Goal: Transaction & Acquisition: Purchase product/service

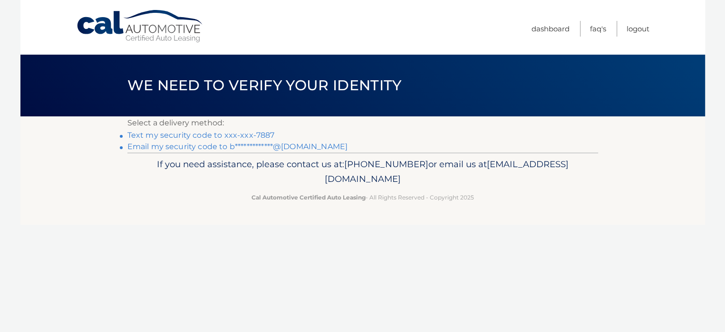
click at [168, 136] on link "Text my security code to xxx-xxx-7887" at bounding box center [200, 135] width 147 height 9
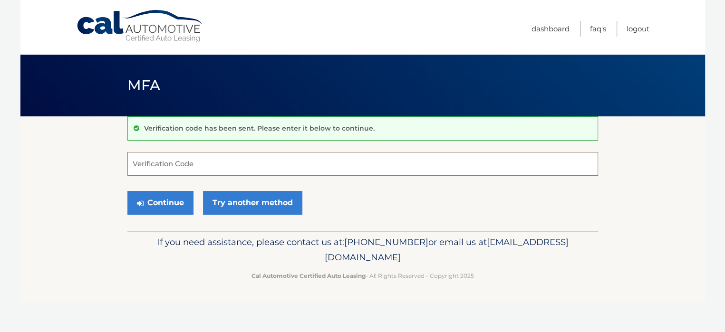
click at [156, 164] on input "Verification Code" at bounding box center [362, 164] width 471 height 24
type input "185510"
click at [161, 199] on button "Continue" at bounding box center [160, 203] width 66 height 24
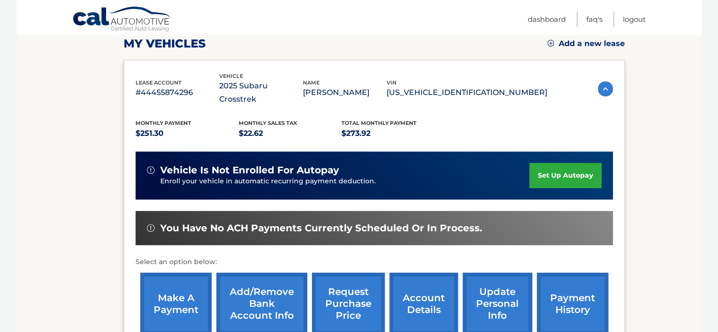
scroll to position [138, 0]
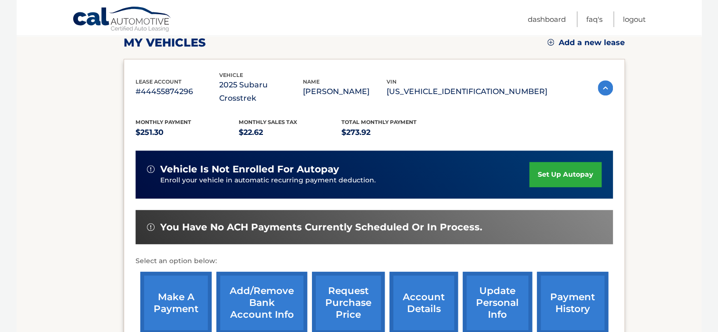
click at [184, 287] on link "make a payment" at bounding box center [175, 303] width 71 height 62
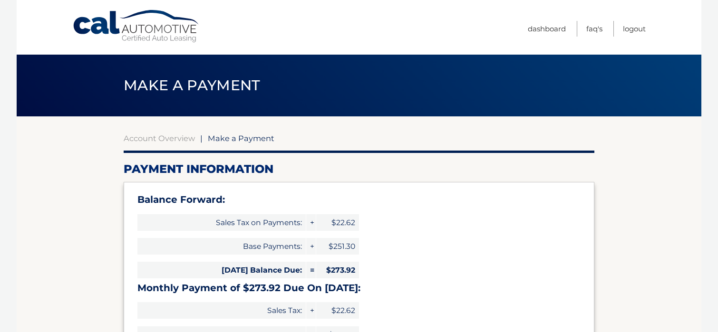
select select "Njk2MjMxZTktZjhjNy00NDBhLThjNjUtNGYzNTY2YWZiNTZh"
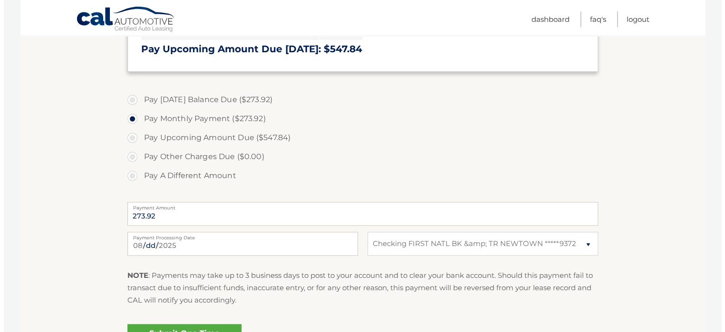
scroll to position [314, 0]
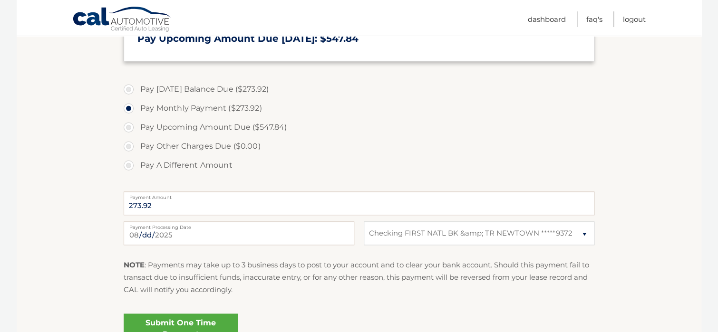
click at [181, 320] on link "Submit One Time Payment" at bounding box center [181, 329] width 114 height 30
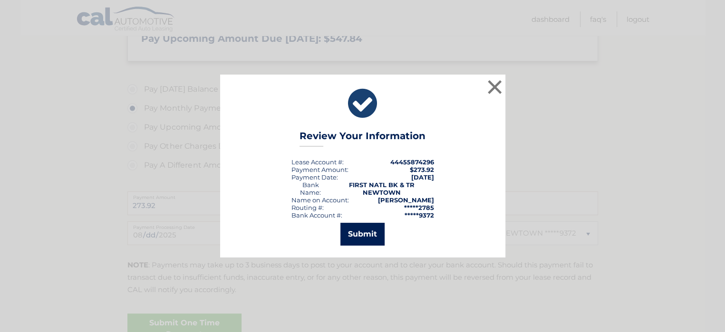
click at [360, 229] on button "Submit" at bounding box center [363, 234] width 44 height 23
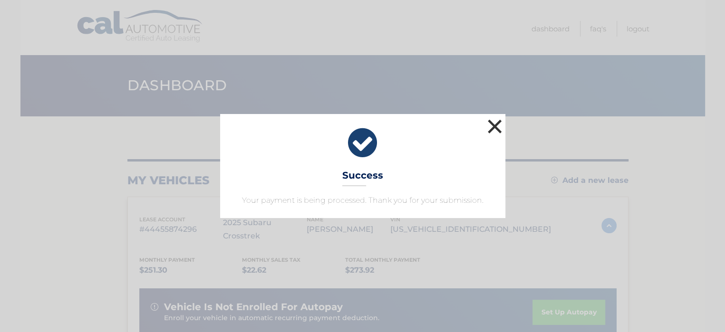
drag, startPoint x: 494, startPoint y: 127, endPoint x: 375, endPoint y: 106, distance: 120.7
click at [493, 125] on button "×" at bounding box center [495, 126] width 19 height 19
